Goal: Book appointment/travel/reservation

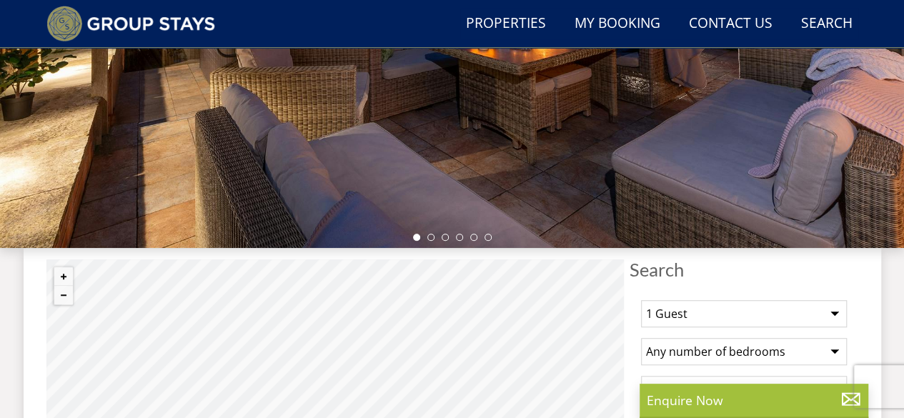
scroll to position [490, 0]
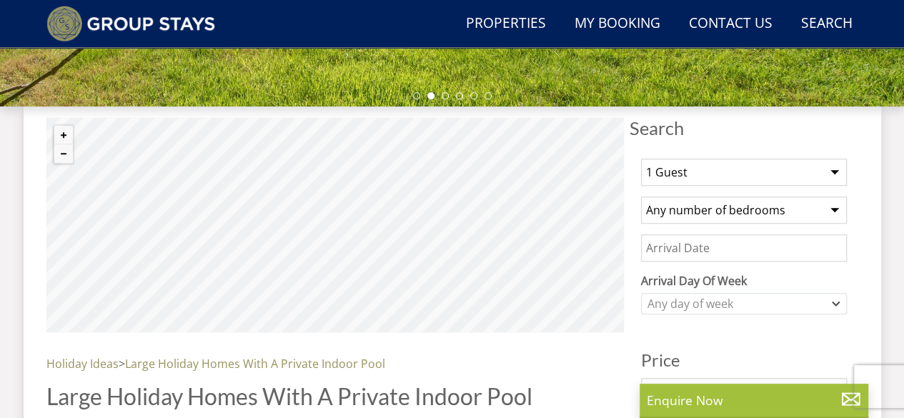
click at [733, 175] on select "1 Guest 2 Guests 3 Guests 4 Guests 5 Guests 6 Guests 7 Guests 8 Guests 9 Guests…" at bounding box center [744, 172] width 206 height 27
select select "16"
click at [641, 159] on select "1 Guest 2 Guests 3 Guests 4 Guests 5 Guests 6 Guests 7 Guests 8 Guests 9 Guests…" at bounding box center [744, 172] width 206 height 27
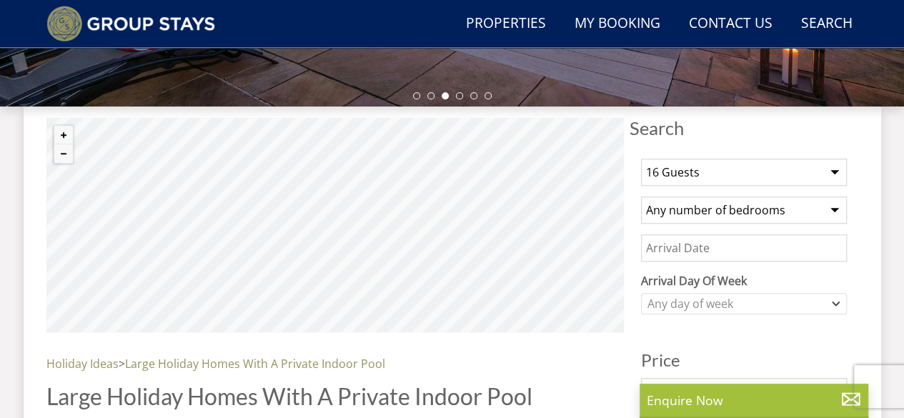
click at [706, 207] on select "Any number of bedrooms 4 Bedrooms 5 Bedrooms 6 Bedrooms 7 Bedrooms 8 Bedrooms 9…" at bounding box center [744, 210] width 206 height 27
select select "8"
click at [641, 197] on select "Any number of bedrooms 4 Bedrooms 5 Bedrooms 6 Bedrooms 7 Bedrooms 8 Bedrooms 9…" at bounding box center [744, 210] width 206 height 27
click at [698, 239] on input "Date" at bounding box center [744, 247] width 206 height 27
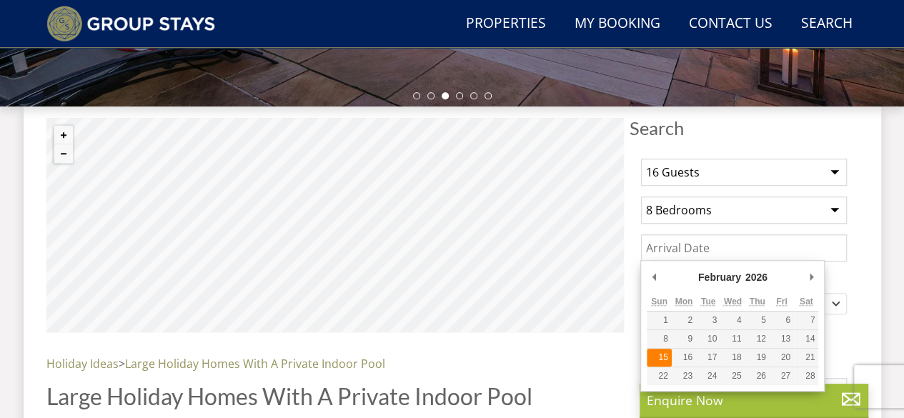
type input "15/02/2026"
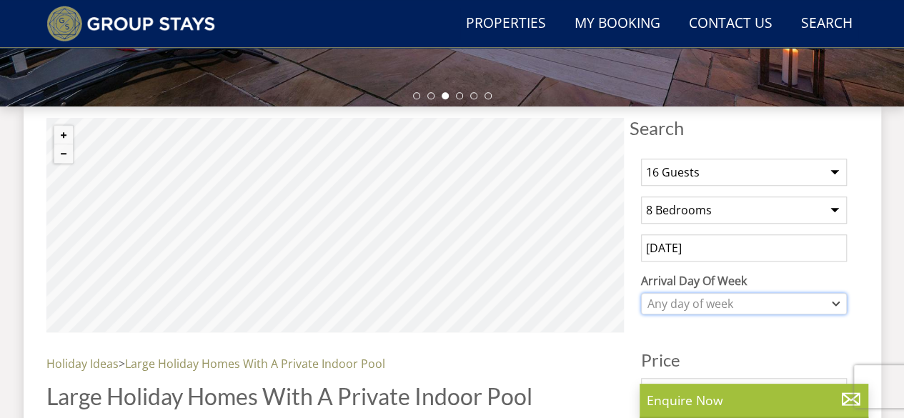
click at [695, 299] on div "Any day of week" at bounding box center [736, 304] width 185 height 16
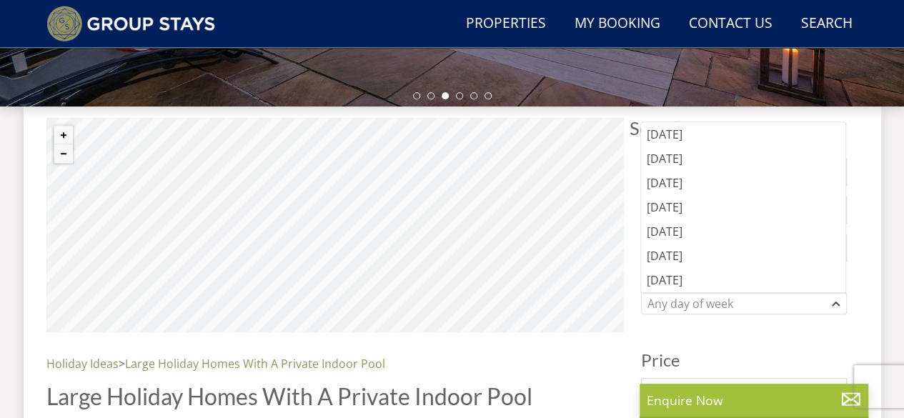
click at [700, 352] on h3 "Price" at bounding box center [744, 360] width 206 height 19
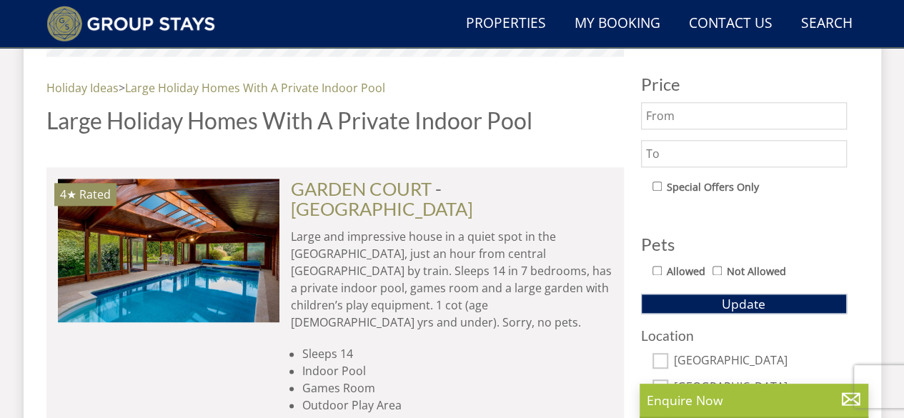
scroll to position [776, 0]
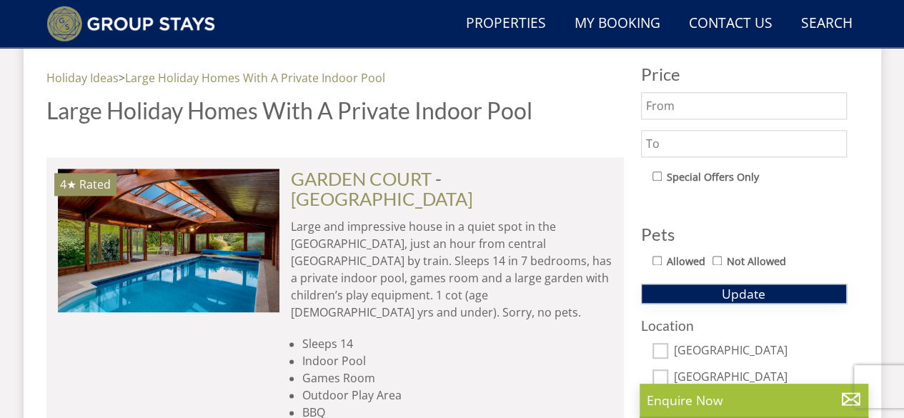
click at [695, 292] on button "Update" at bounding box center [744, 294] width 206 height 20
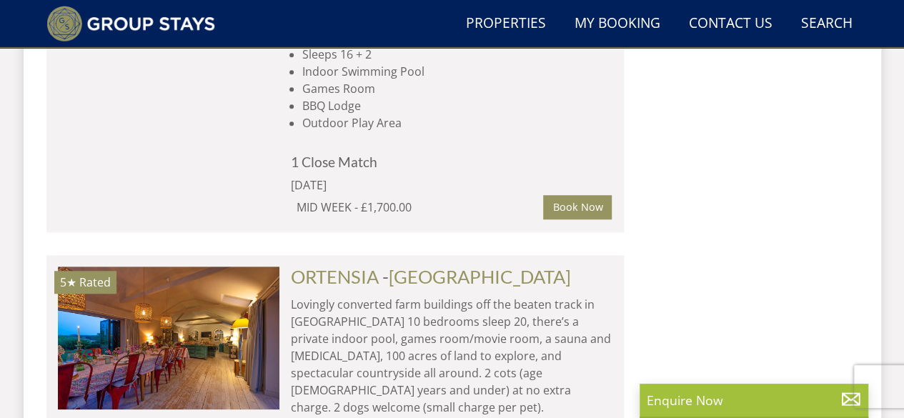
scroll to position [3207, 0]
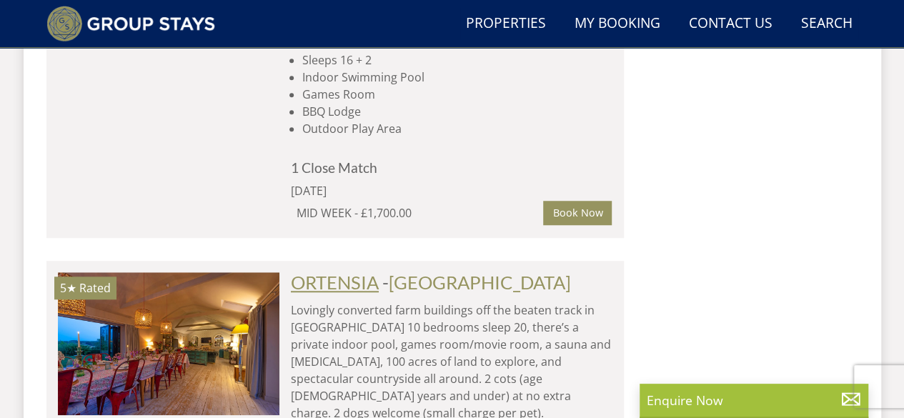
click at [344, 272] on link "ORTENSIA" at bounding box center [335, 282] width 88 height 21
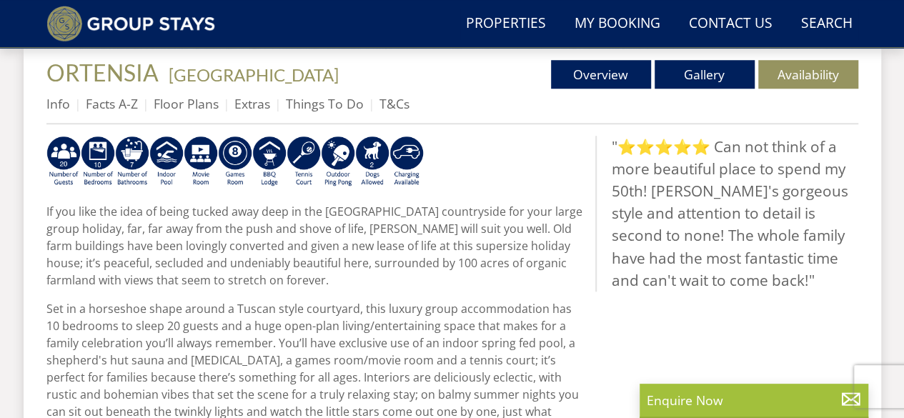
scroll to position [548, 0]
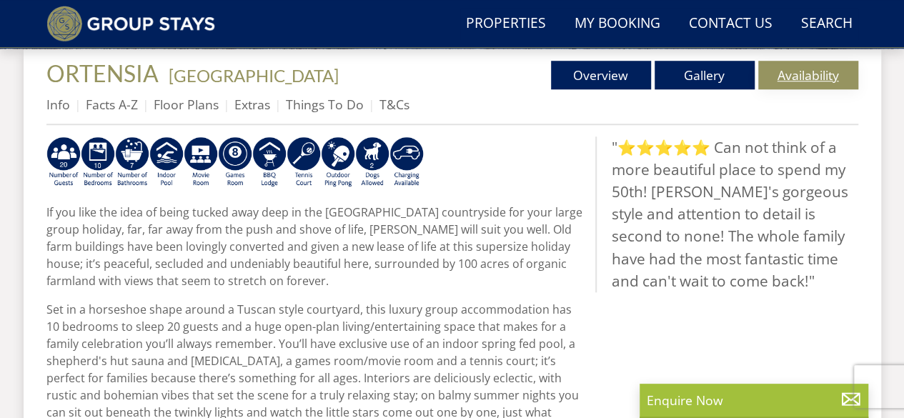
click at [801, 81] on link "Availability" at bounding box center [808, 75] width 100 height 29
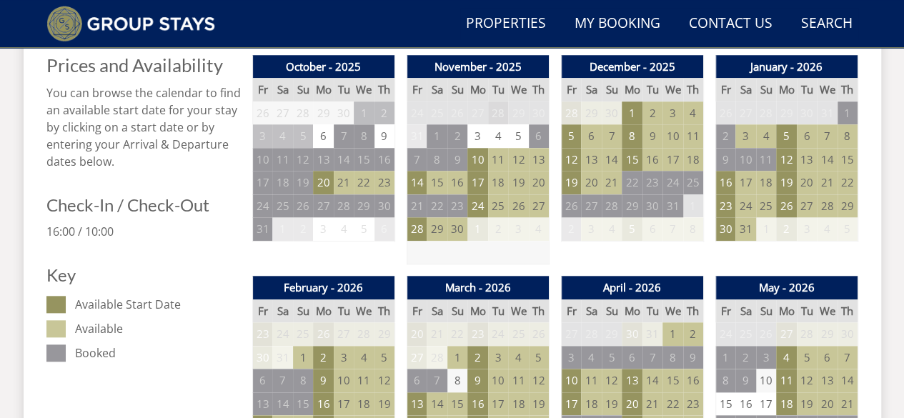
scroll to position [738, 0]
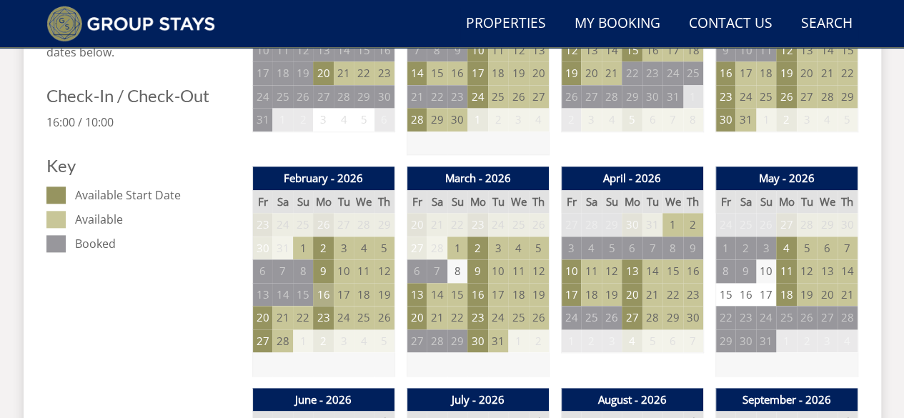
click at [323, 292] on td "16" at bounding box center [323, 295] width 20 height 24
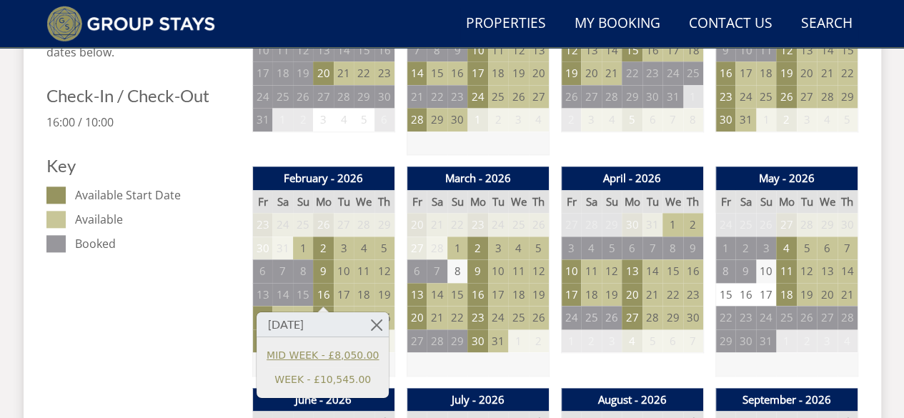
click at [322, 360] on link "MID WEEK - £8,050.00" at bounding box center [323, 354] width 112 height 15
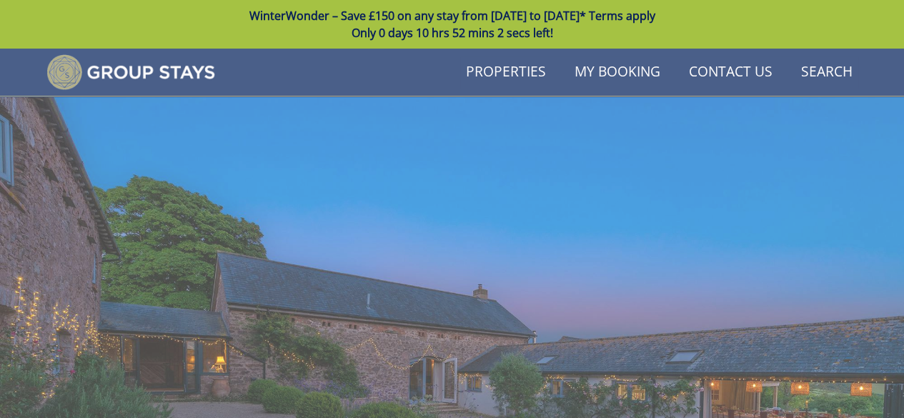
scroll to position [738, 0]
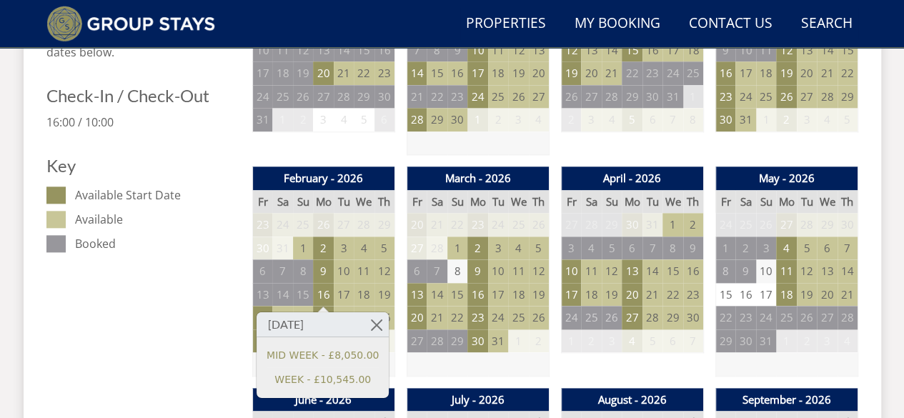
scroll to position [548, 0]
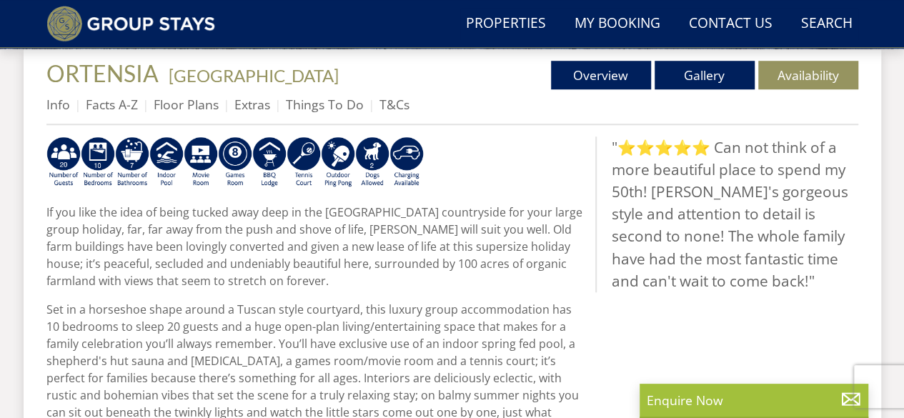
select select "16"
select select "8"
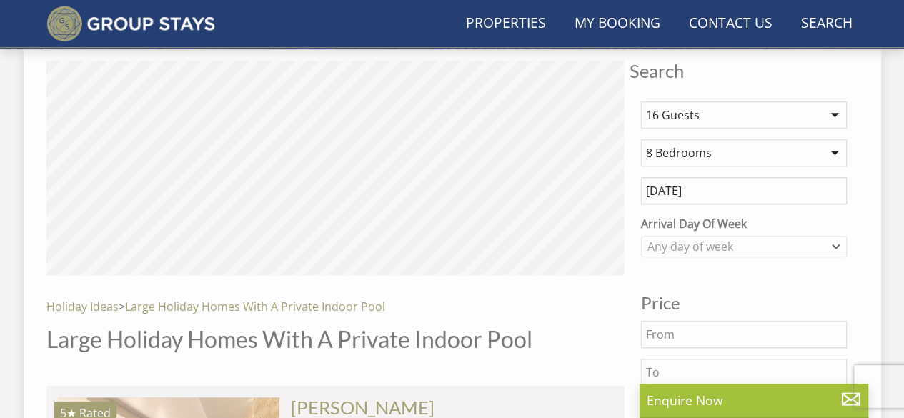
scroll to position [3207, 0]
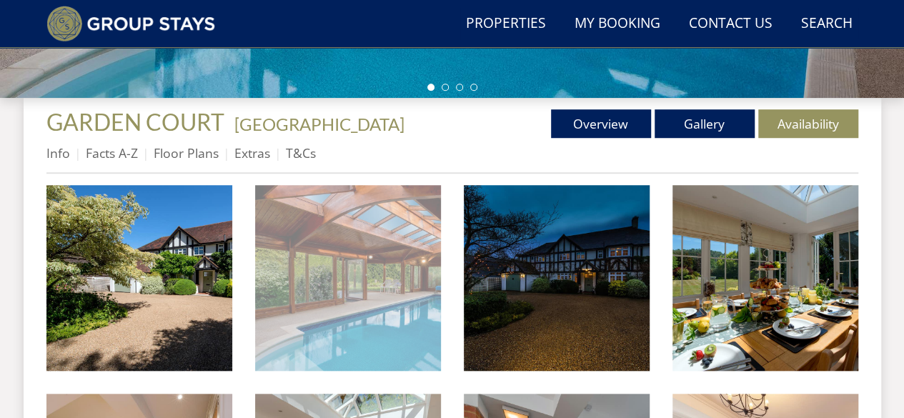
scroll to position [538, 0]
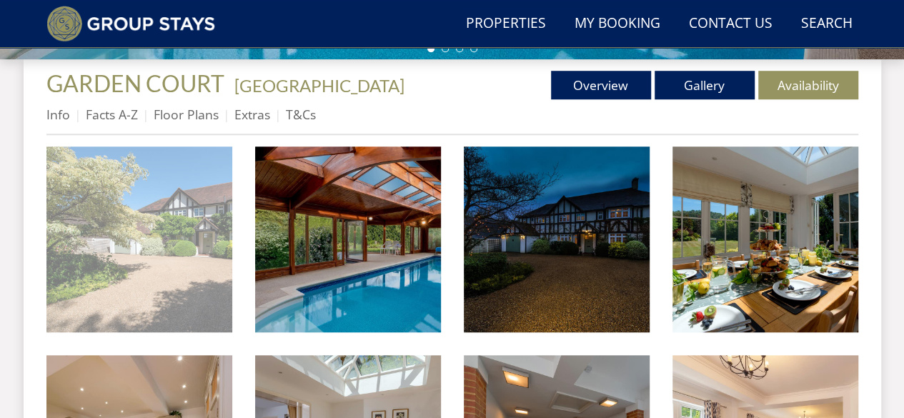
click at [165, 219] on img at bounding box center [139, 240] width 186 height 186
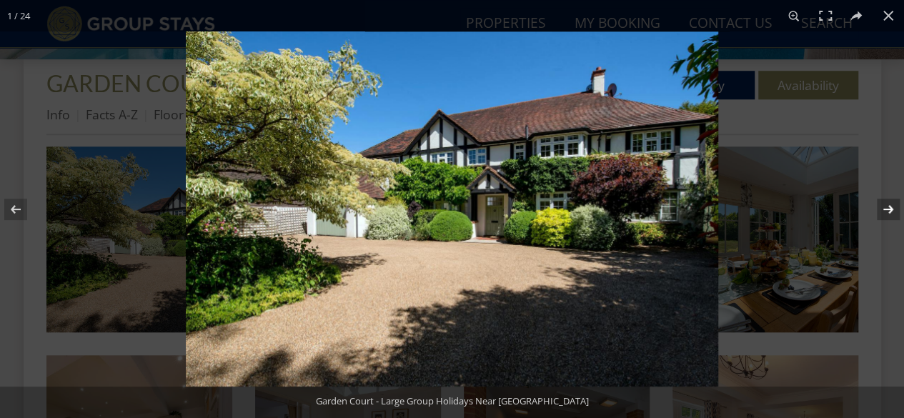
click at [888, 204] on button at bounding box center [879, 209] width 50 height 71
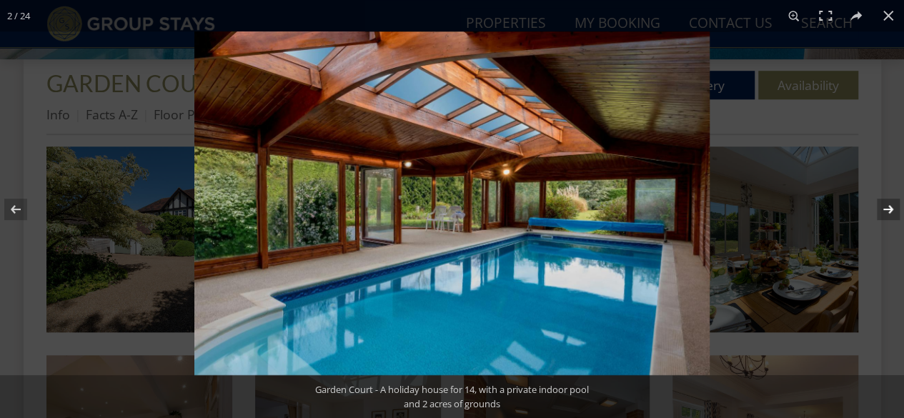
click at [888, 204] on button at bounding box center [879, 209] width 50 height 71
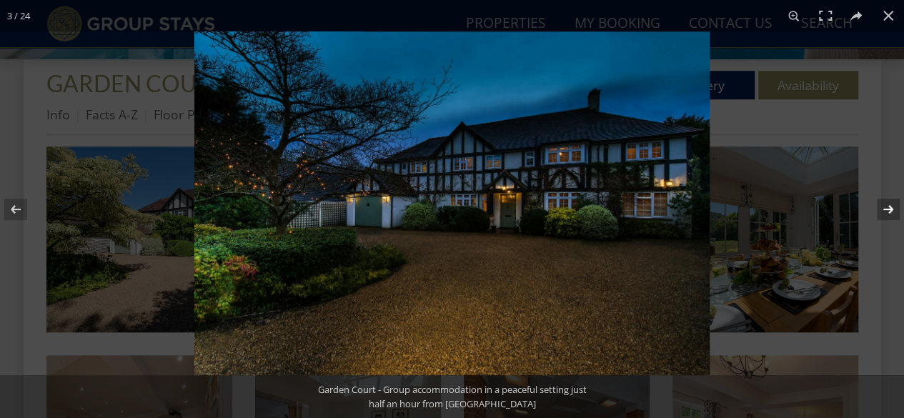
click at [888, 204] on button at bounding box center [879, 209] width 50 height 71
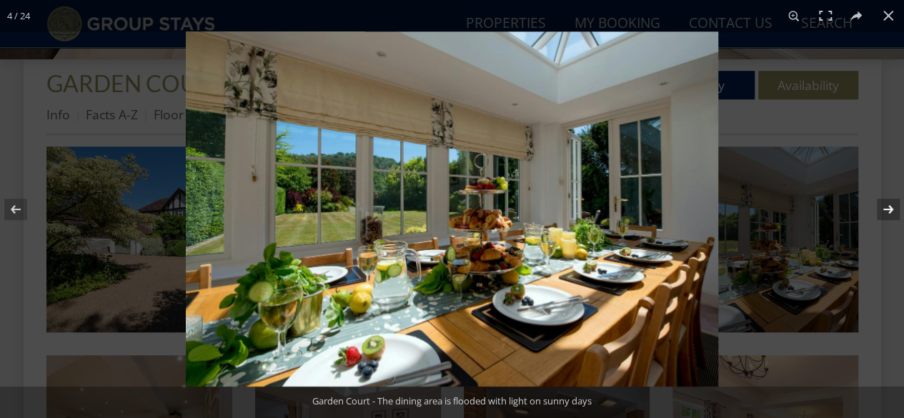
click at [888, 204] on button at bounding box center [879, 209] width 50 height 71
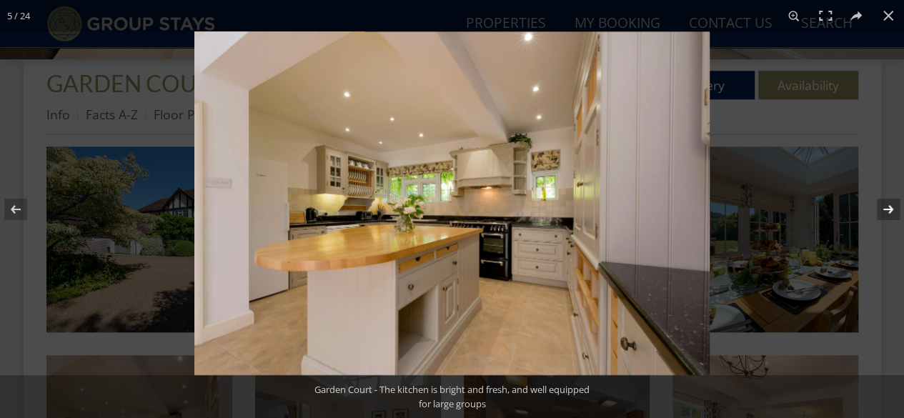
click at [888, 204] on button at bounding box center [879, 209] width 50 height 71
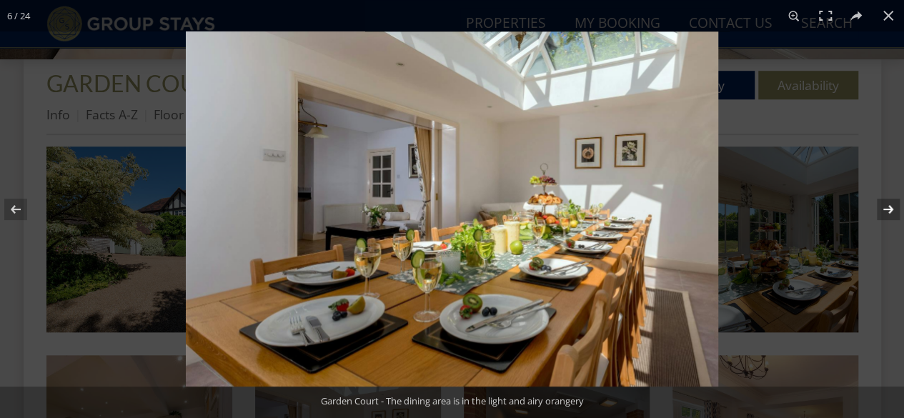
click at [888, 204] on button at bounding box center [879, 209] width 50 height 71
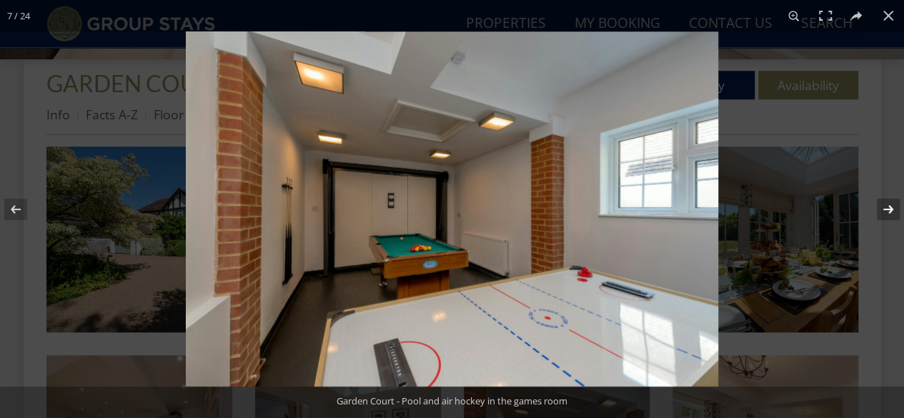
click at [888, 204] on button at bounding box center [879, 209] width 50 height 71
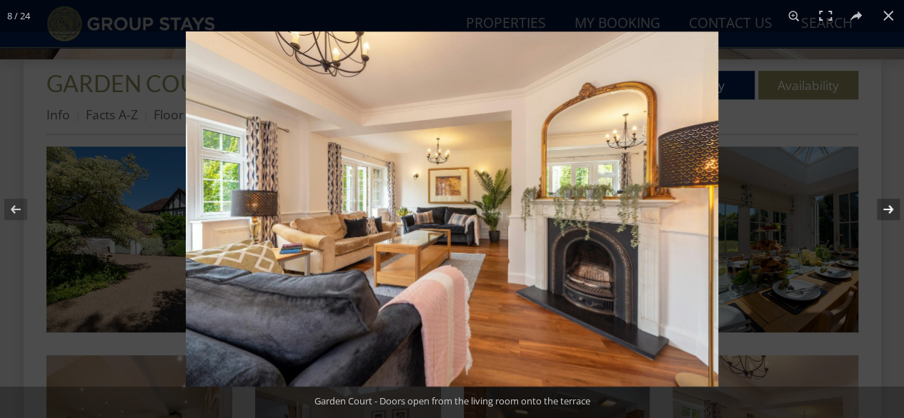
click at [888, 204] on button at bounding box center [879, 209] width 50 height 71
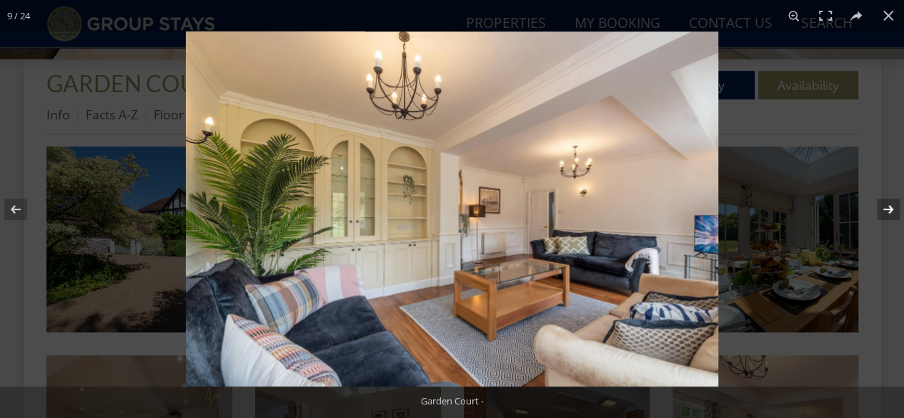
click at [888, 204] on button at bounding box center [879, 209] width 50 height 71
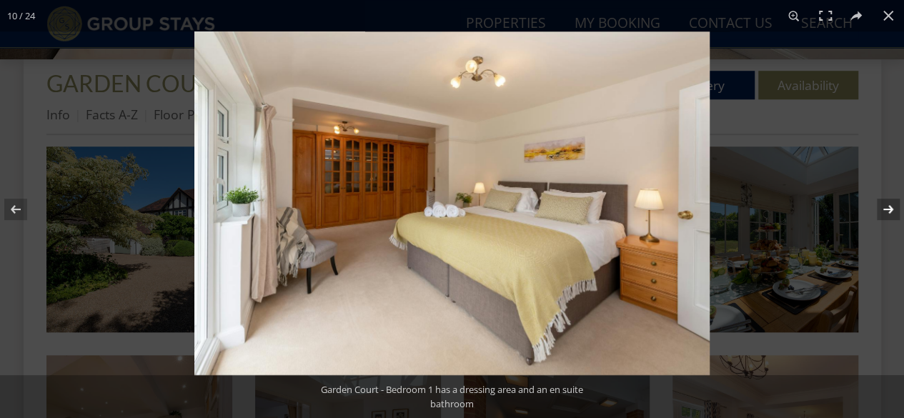
click at [888, 204] on button at bounding box center [879, 209] width 50 height 71
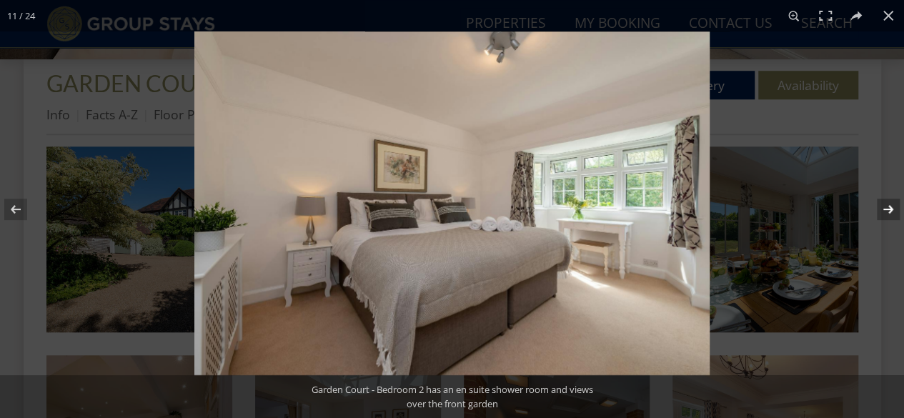
click at [888, 204] on button at bounding box center [879, 209] width 50 height 71
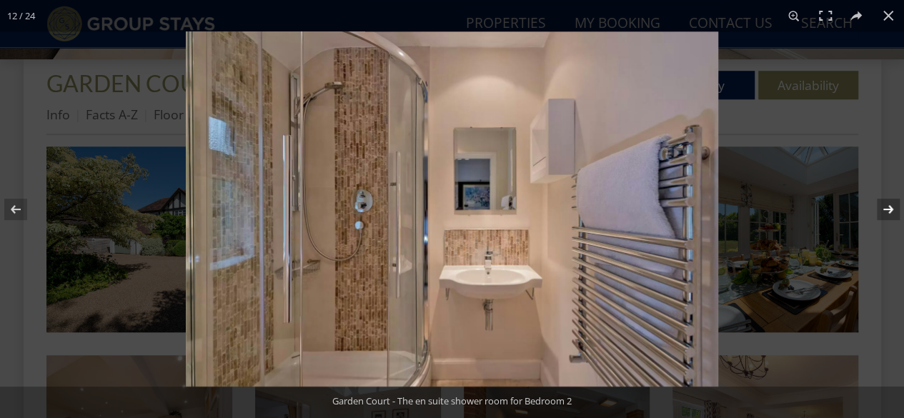
click at [888, 204] on button at bounding box center [879, 209] width 50 height 71
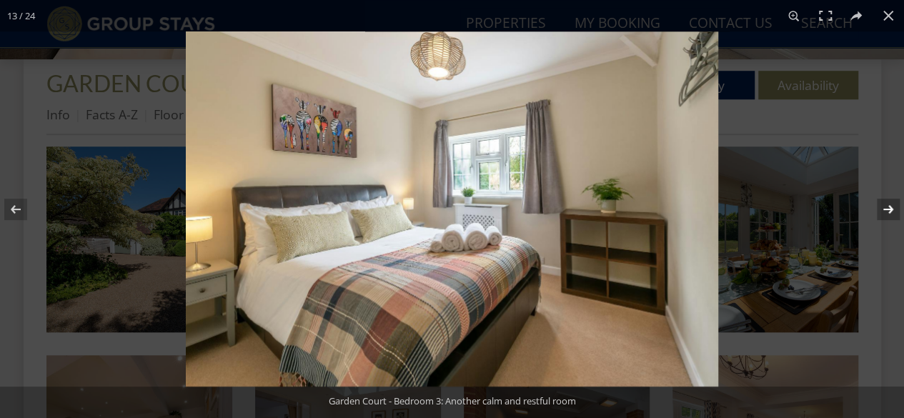
click at [888, 204] on button at bounding box center [879, 209] width 50 height 71
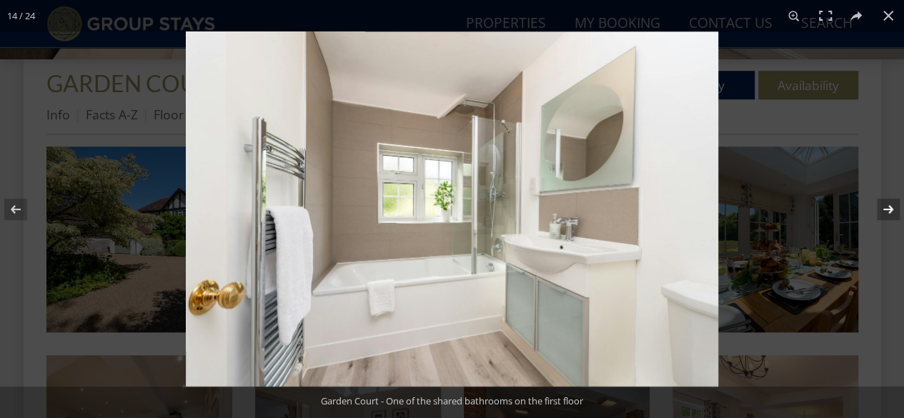
click at [888, 204] on button at bounding box center [879, 209] width 50 height 71
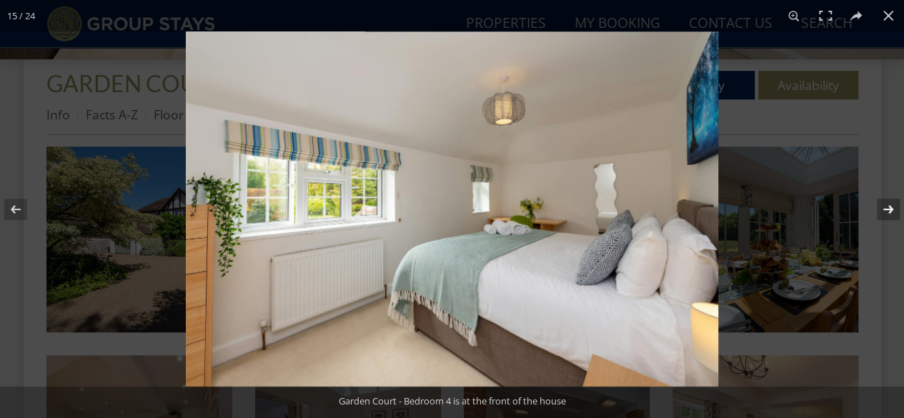
click at [888, 204] on button at bounding box center [879, 209] width 50 height 71
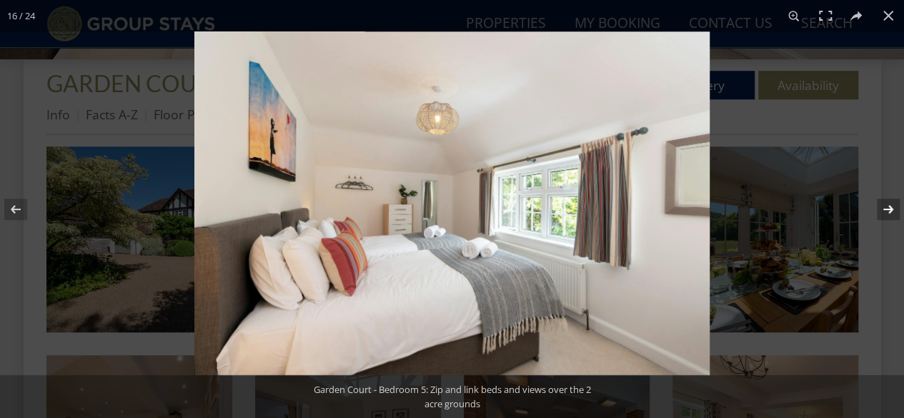
click at [888, 204] on button at bounding box center [879, 209] width 50 height 71
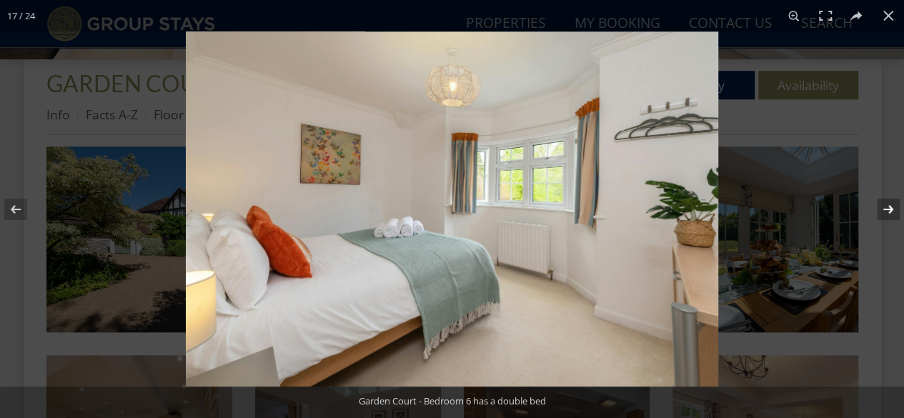
click at [888, 204] on button at bounding box center [879, 209] width 50 height 71
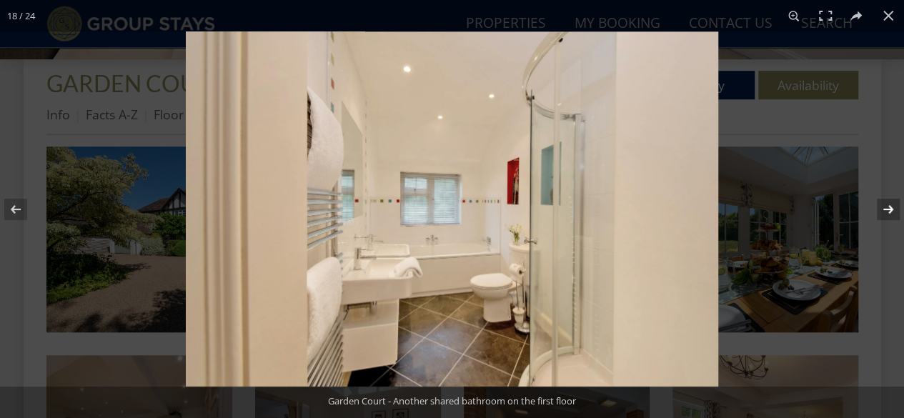
click at [888, 204] on button at bounding box center [879, 209] width 50 height 71
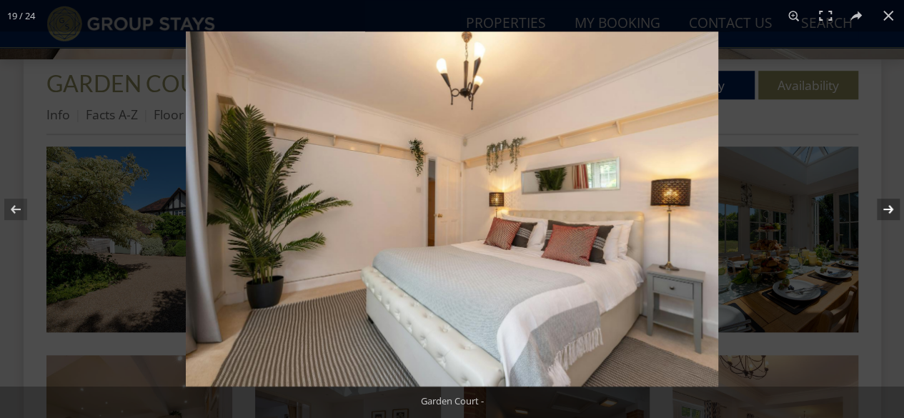
click at [888, 204] on button at bounding box center [879, 209] width 50 height 71
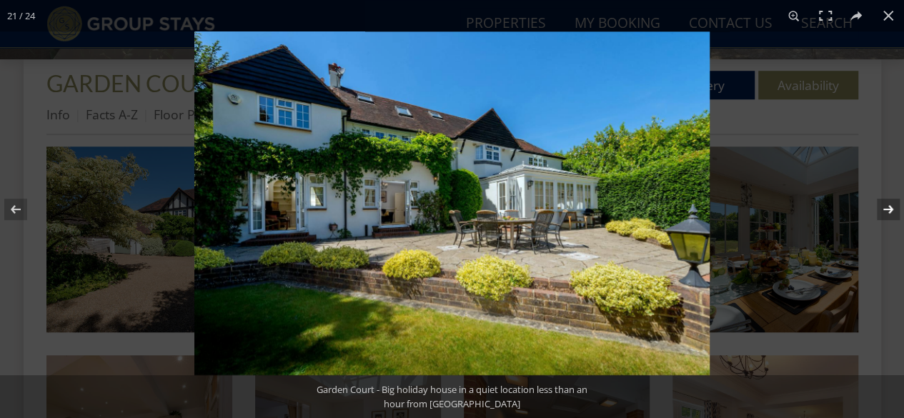
click at [888, 204] on button at bounding box center [879, 209] width 50 height 71
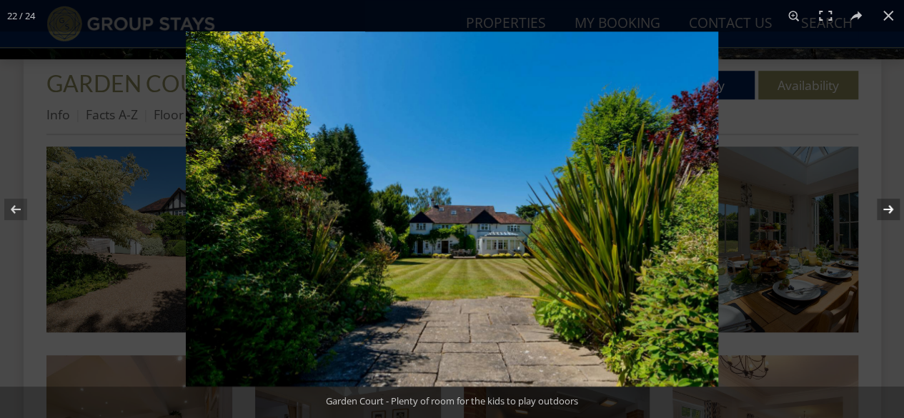
click at [888, 204] on button at bounding box center [879, 209] width 50 height 71
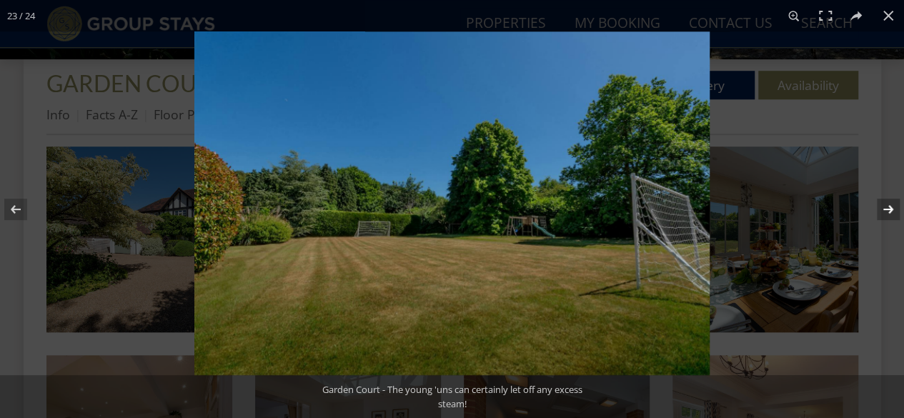
click at [888, 204] on button at bounding box center [879, 209] width 50 height 71
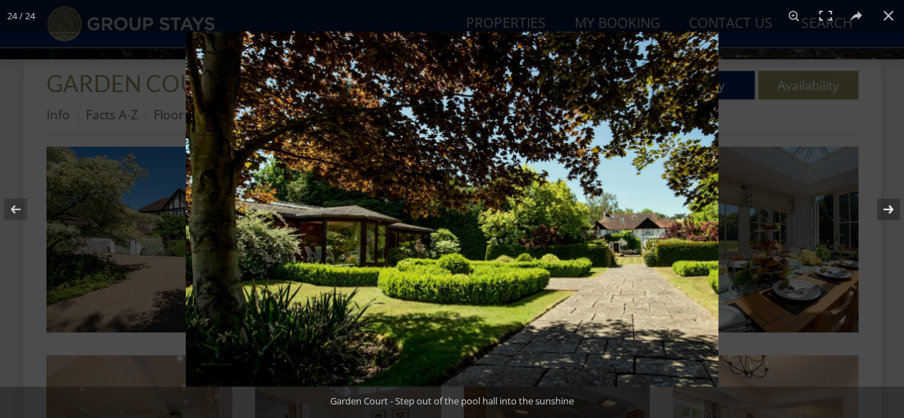
click at [888, 204] on button at bounding box center [879, 209] width 50 height 71
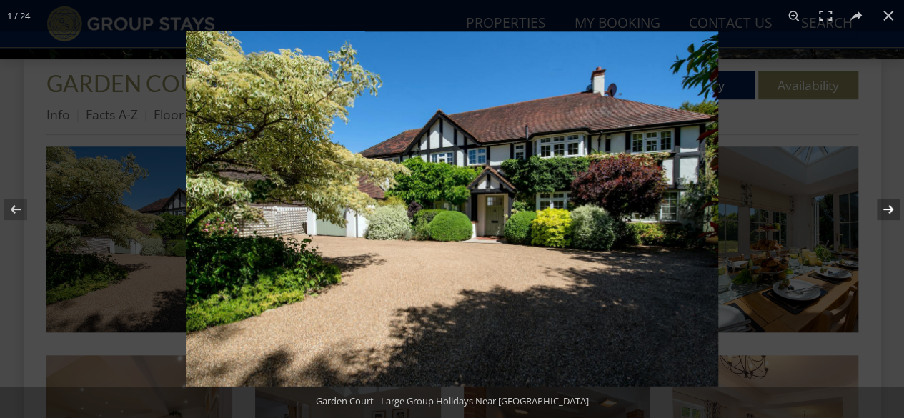
click at [888, 204] on button at bounding box center [879, 209] width 50 height 71
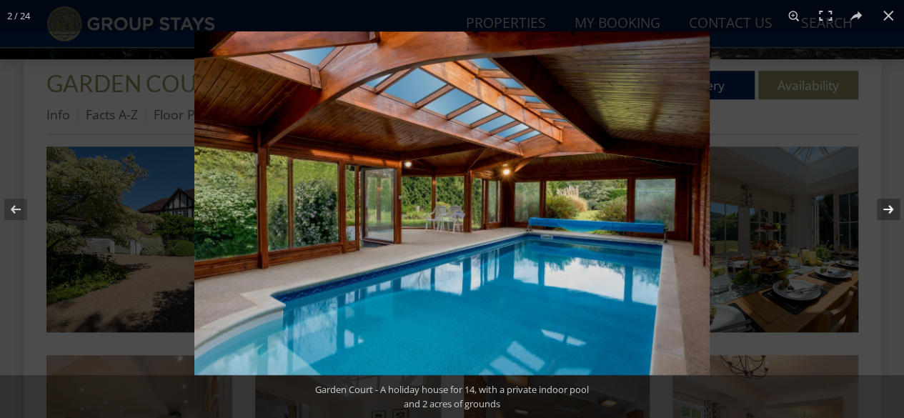
click at [888, 204] on button at bounding box center [879, 209] width 50 height 71
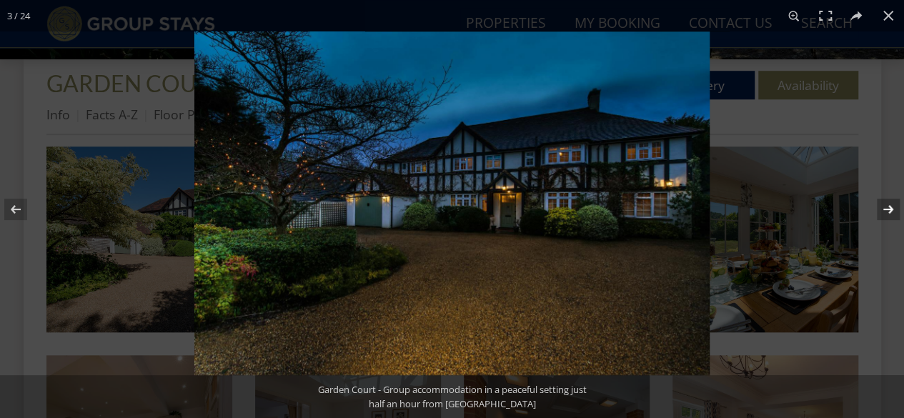
click at [888, 204] on button at bounding box center [879, 209] width 50 height 71
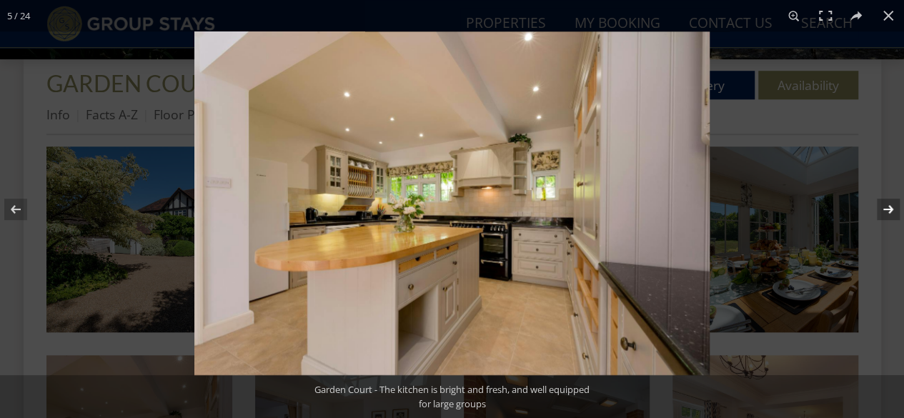
click at [888, 204] on button at bounding box center [879, 209] width 50 height 71
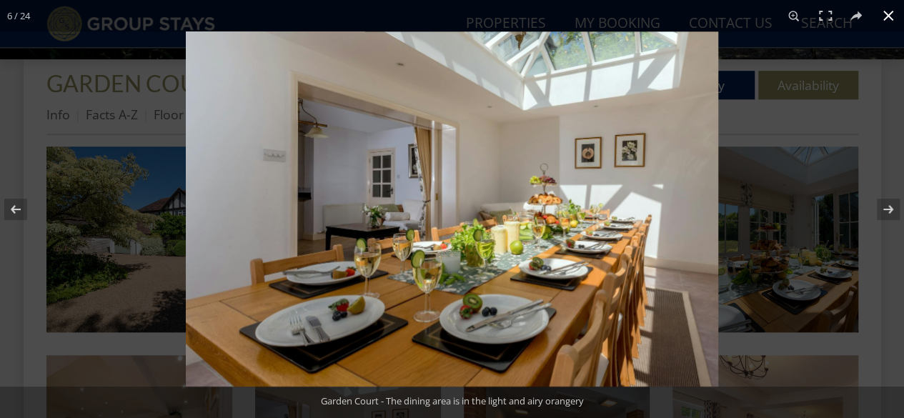
click at [889, 24] on button at bounding box center [888, 15] width 31 height 31
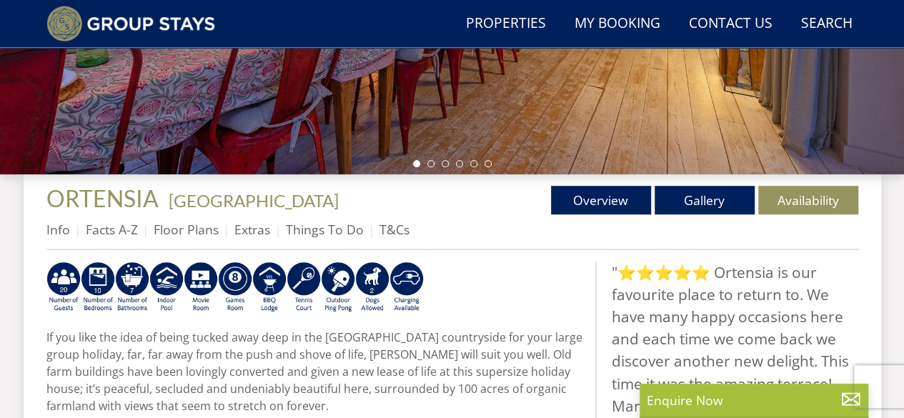
scroll to position [371, 0]
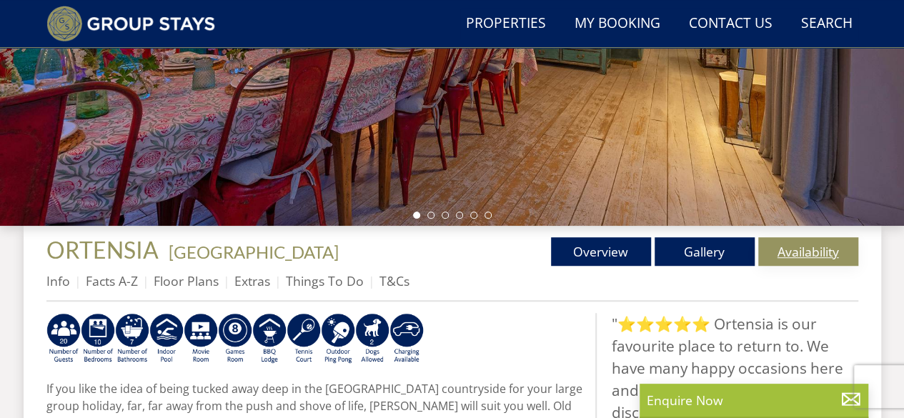
click at [786, 248] on link "Availability" at bounding box center [808, 251] width 100 height 29
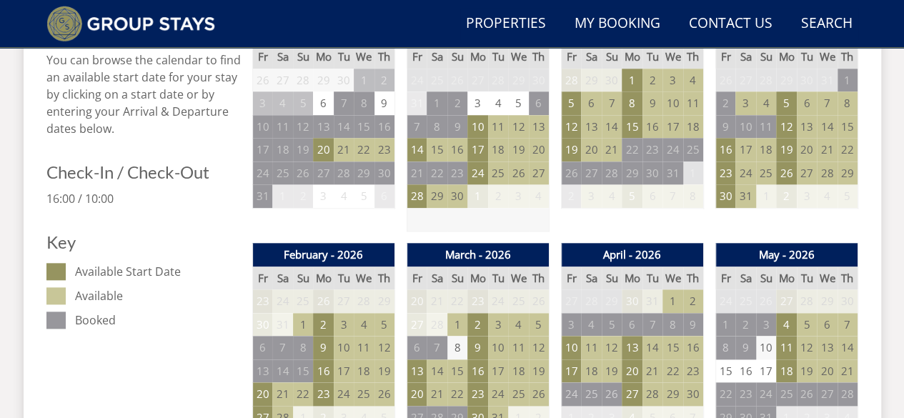
scroll to position [743, 0]
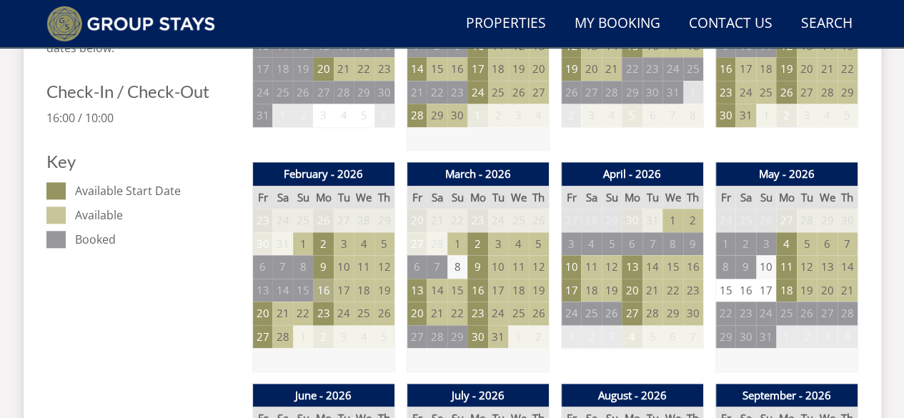
click at [323, 297] on td "16" at bounding box center [323, 291] width 20 height 24
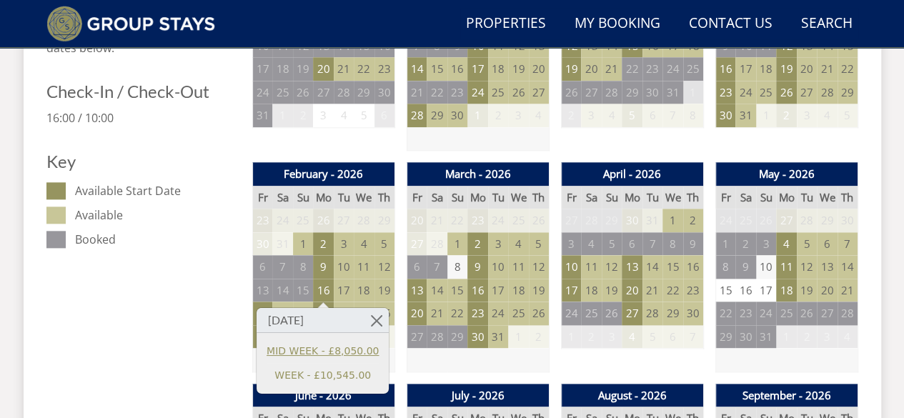
click at [325, 347] on link "MID WEEK - £8,050.00" at bounding box center [323, 350] width 112 height 15
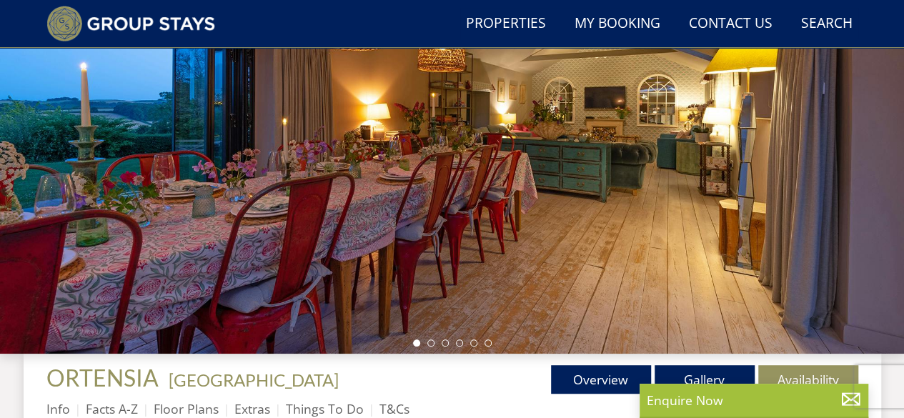
scroll to position [228, 0]
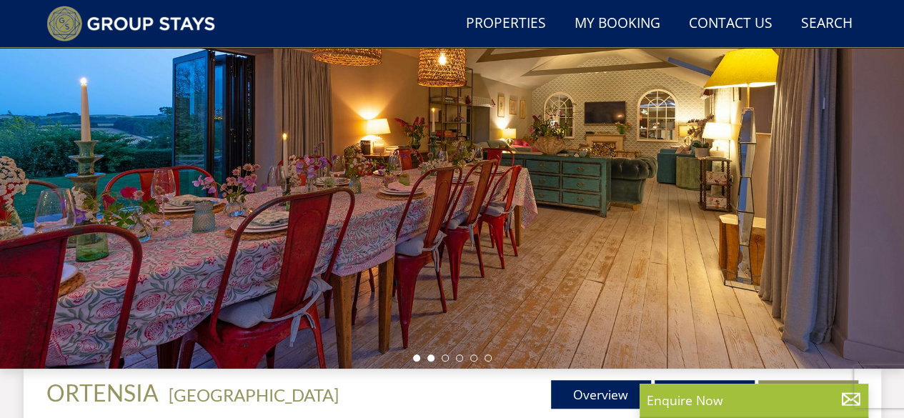
click at [433, 355] on li at bounding box center [430, 358] width 7 height 7
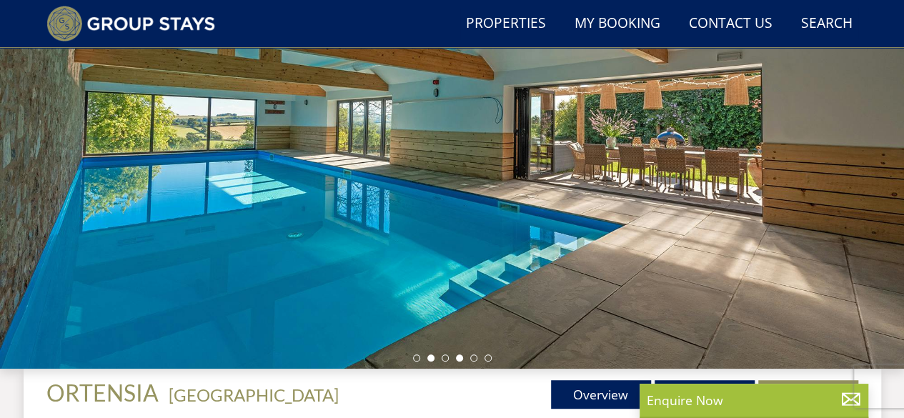
click at [456, 355] on li at bounding box center [459, 358] width 7 height 7
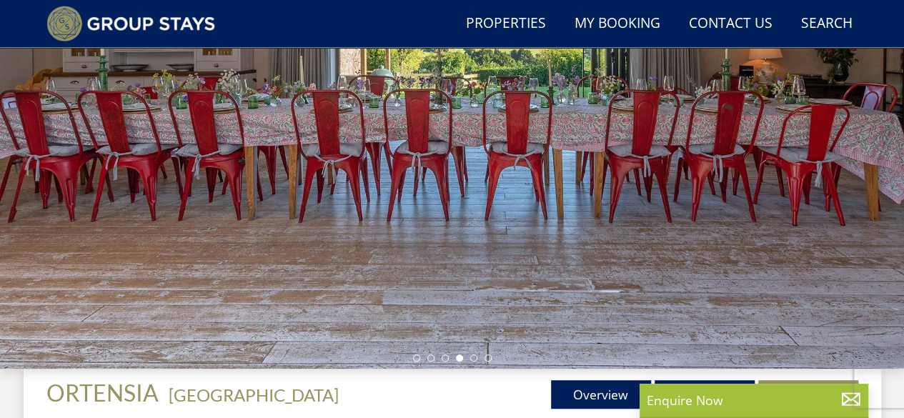
click at [469, 355] on ul at bounding box center [452, 358] width 79 height 7
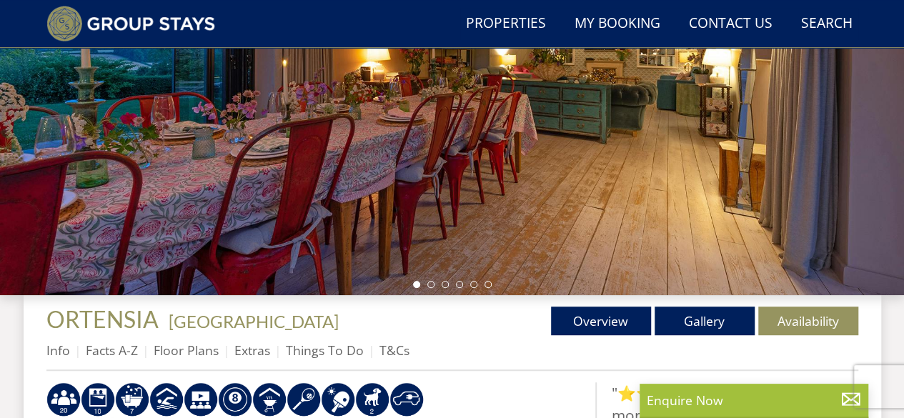
scroll to position [276, 0]
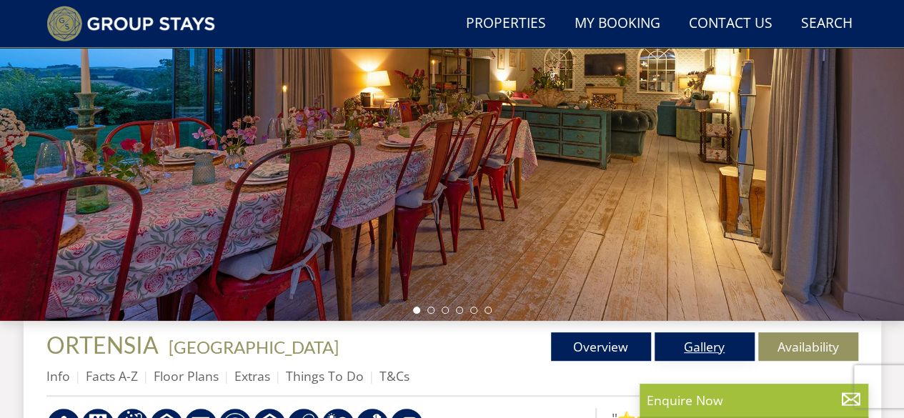
click at [701, 347] on link "Gallery" at bounding box center [705, 346] width 100 height 29
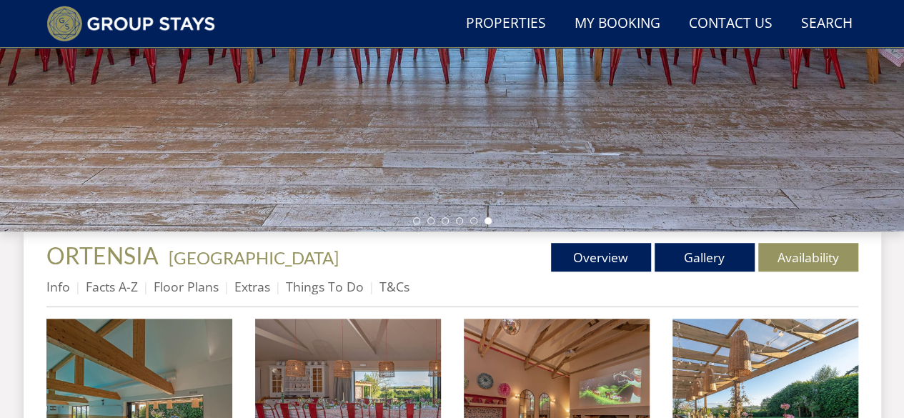
scroll to position [381, 0]
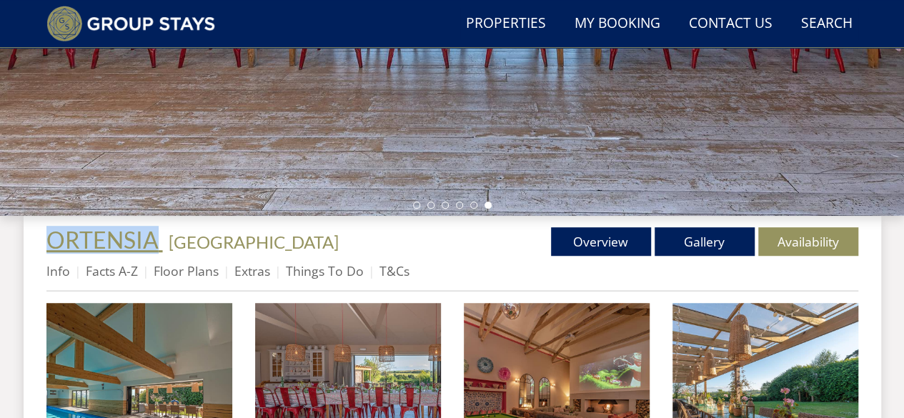
drag, startPoint x: 39, startPoint y: 237, endPoint x: 154, endPoint y: 234, distance: 115.8
copy span "ORTENSIA"
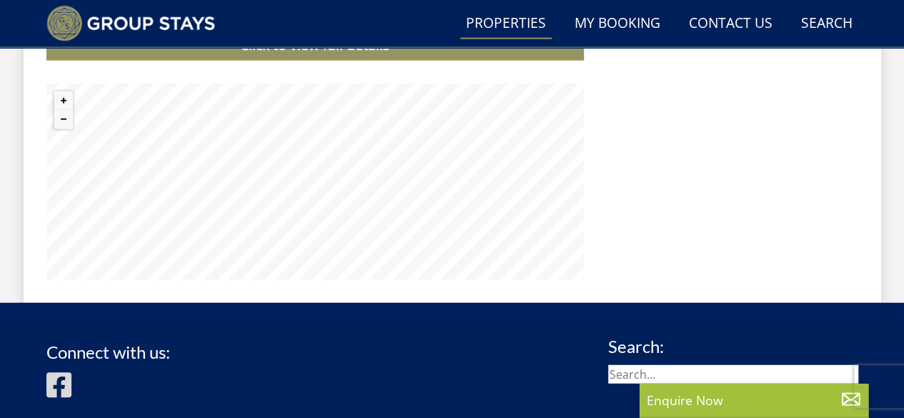
scroll to position [1563, 0]
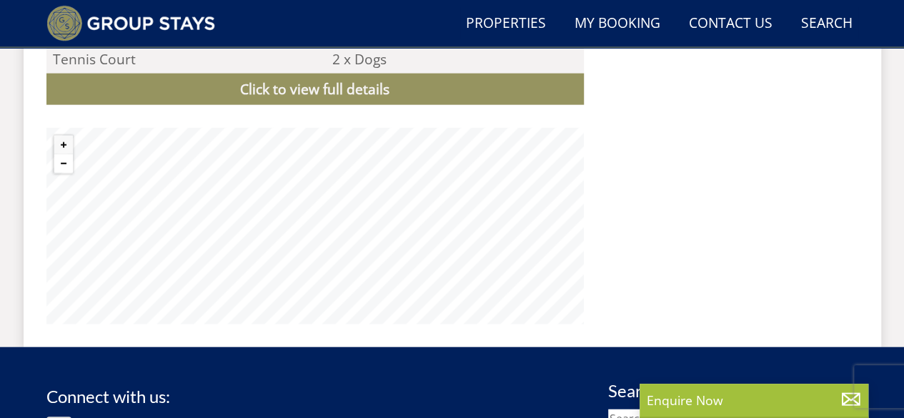
click at [70, 154] on button "Zoom out" at bounding box center [63, 163] width 19 height 19
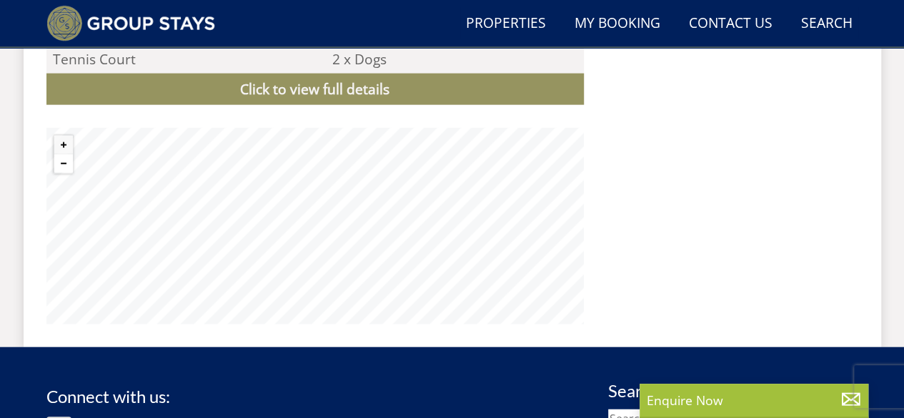
click at [70, 154] on button "Zoom out" at bounding box center [63, 163] width 19 height 19
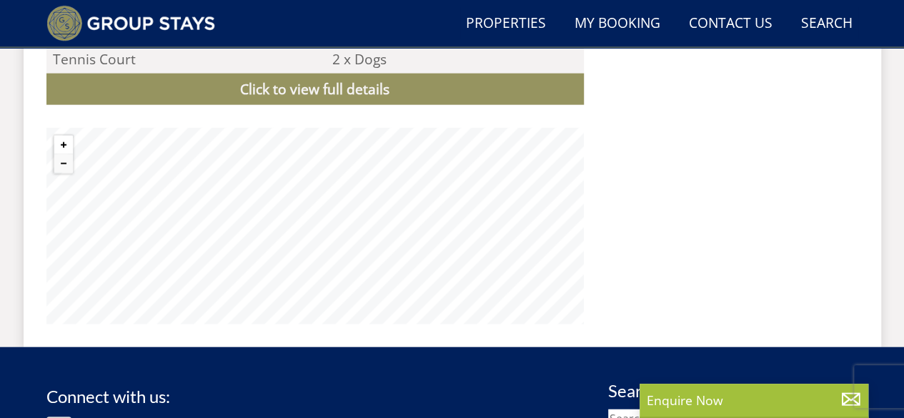
click at [70, 136] on button "Zoom in" at bounding box center [63, 145] width 19 height 19
